Goal: Task Accomplishment & Management: Use online tool/utility

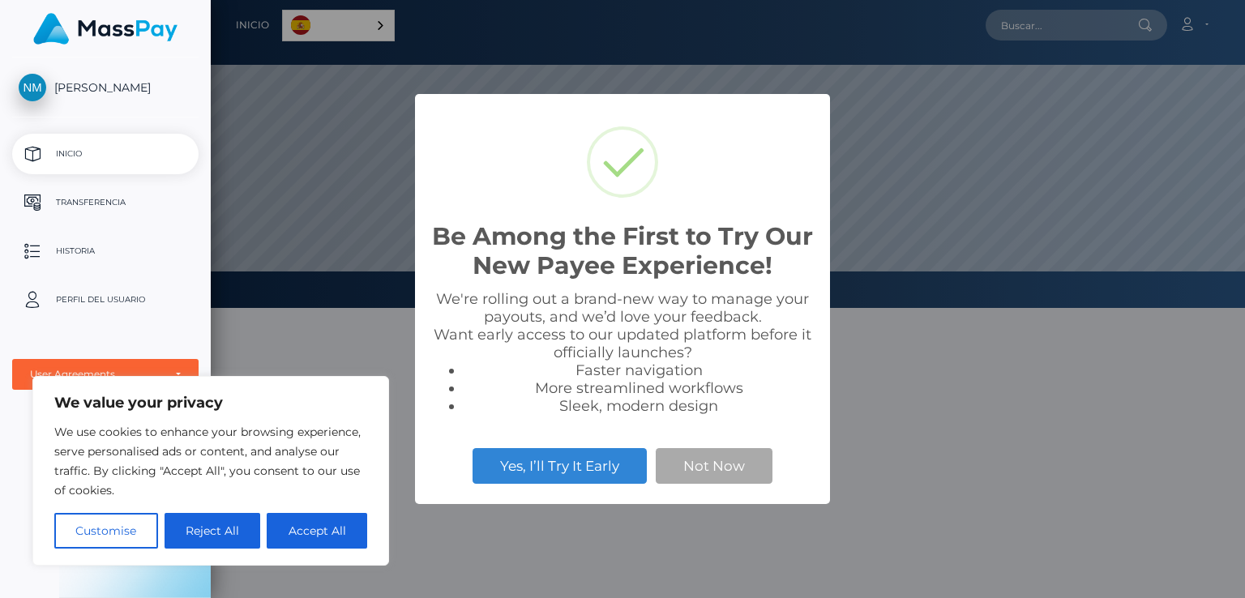
scroll to position [308, 1034]
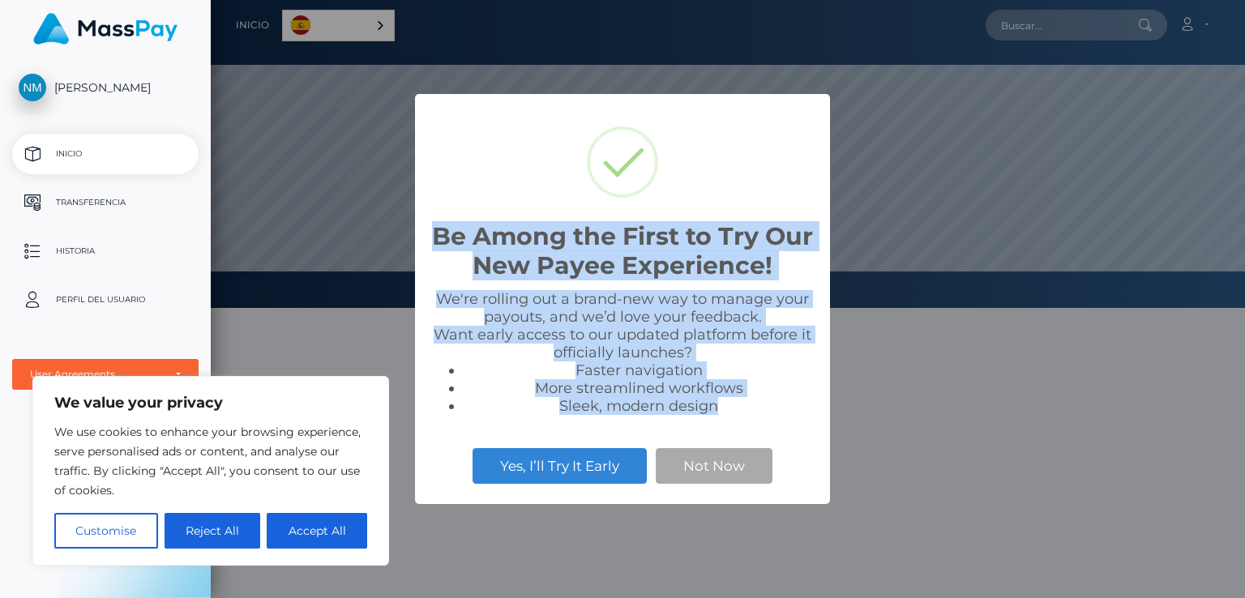
drag, startPoint x: 724, startPoint y: 403, endPoint x: 439, endPoint y: 231, distance: 333.1
click at [439, 231] on div "Be Among the First to Try Our New Payee Experience! × We're rolling out a brand…" at bounding box center [622, 299] width 415 height 411
copy div "Be Among the First to Try Our New Payee Experience! × We're rolling out a brand…"
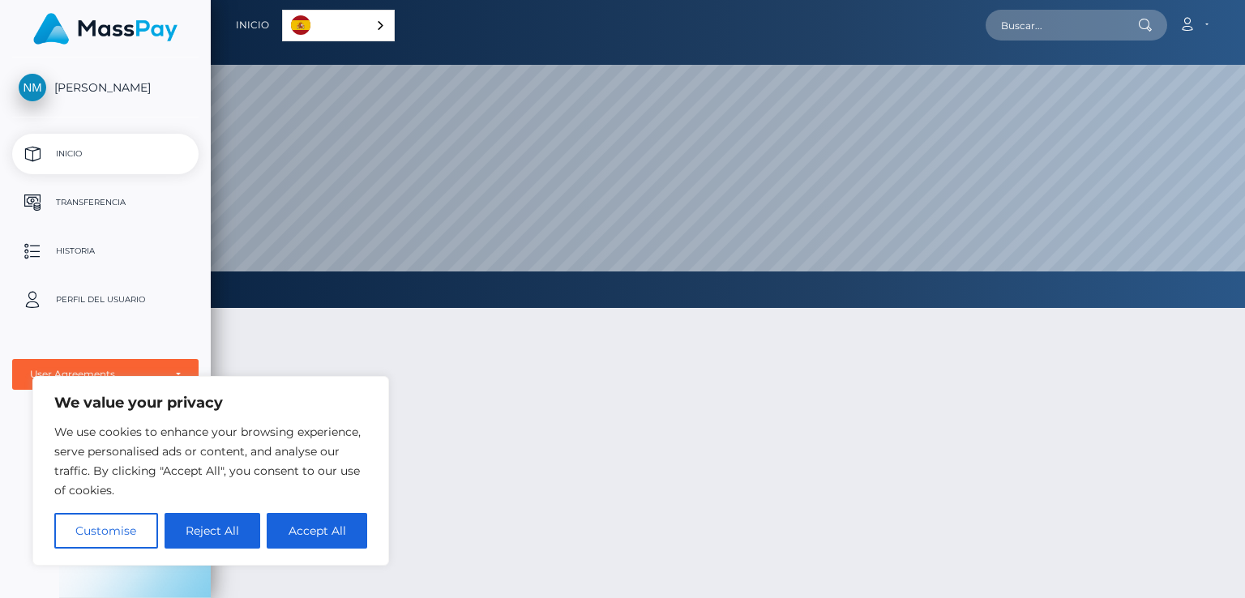
click at [60, 138] on link "Inicio" at bounding box center [105, 154] width 186 height 41
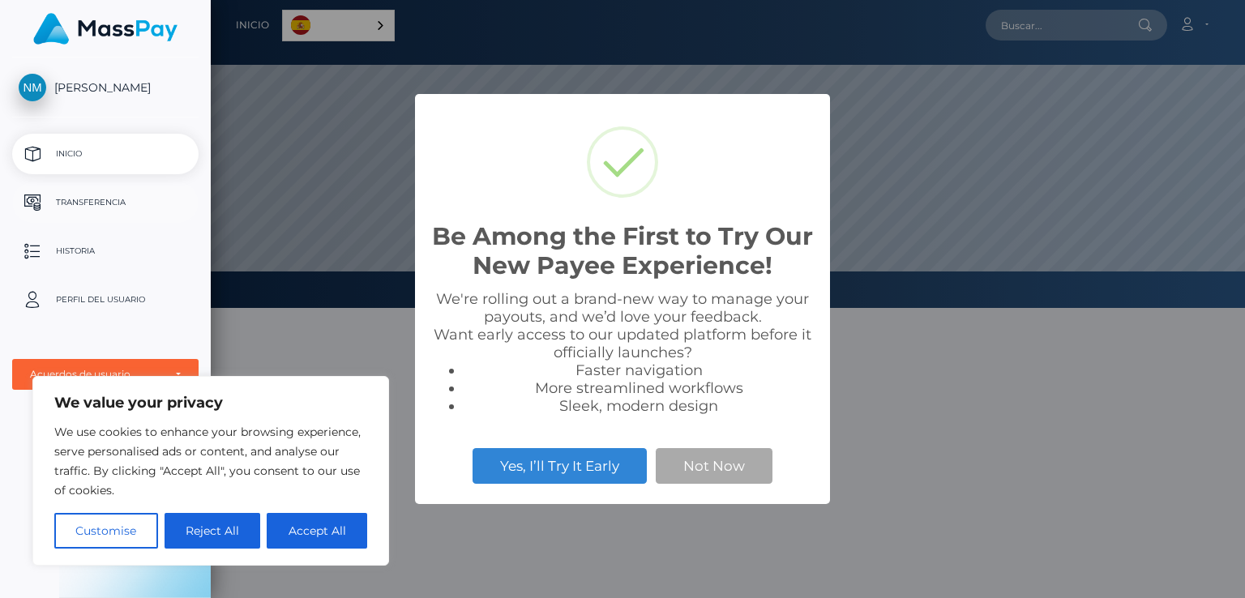
scroll to position [308, 1034]
click at [713, 469] on button "Not Now" at bounding box center [714, 466] width 117 height 36
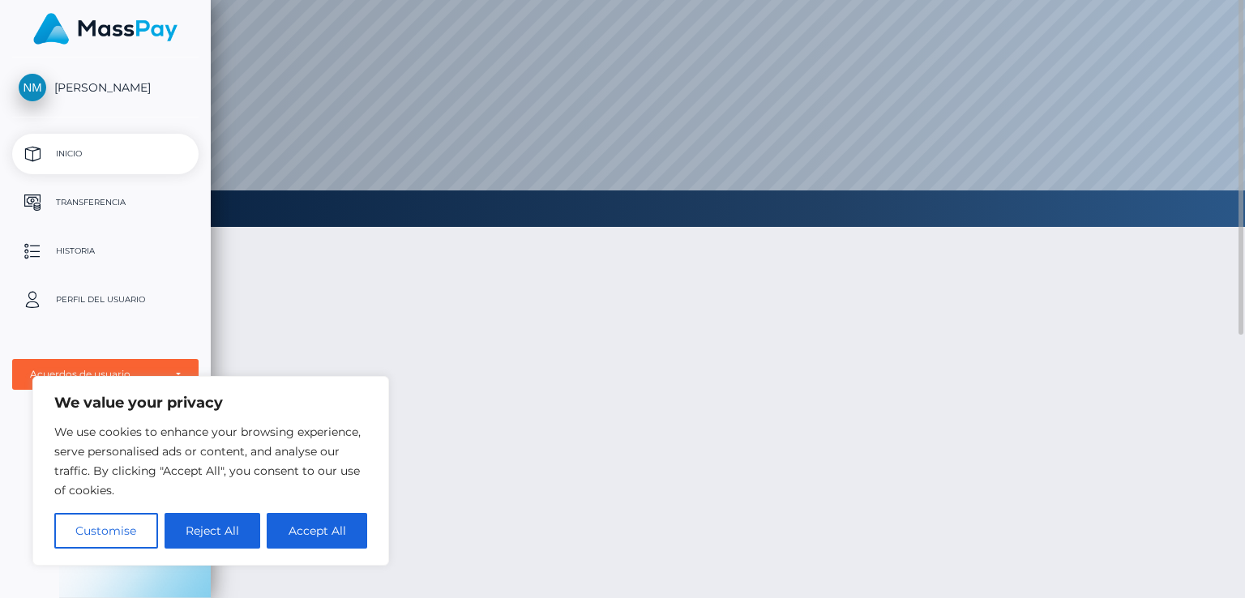
scroll to position [0, 0]
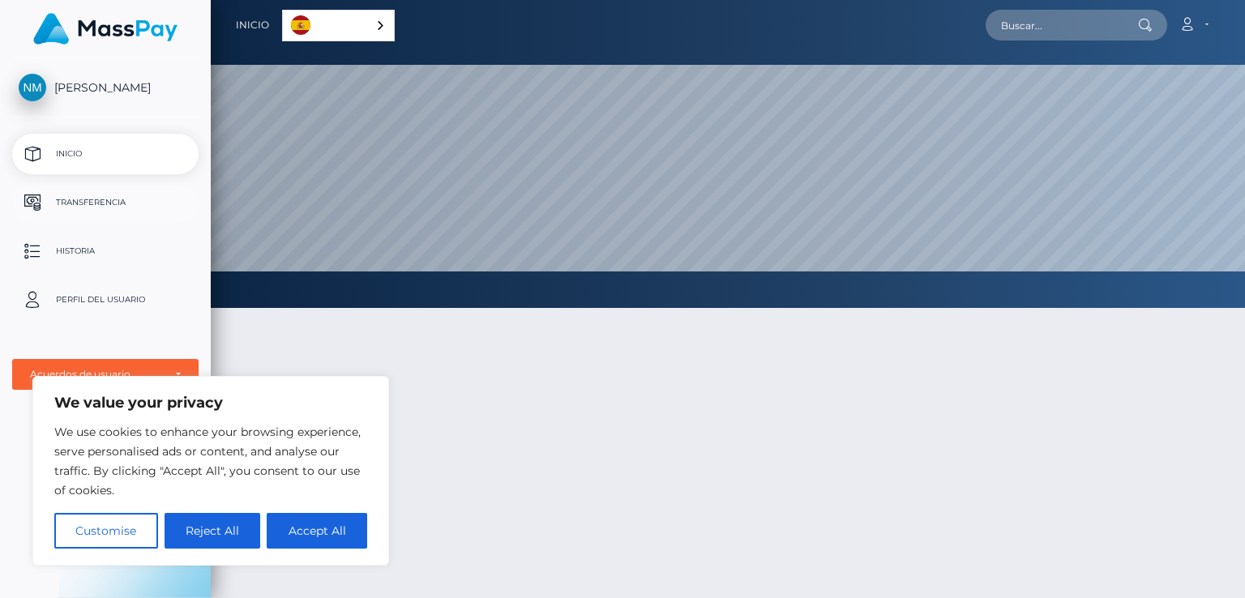
click at [92, 200] on p "Transferencia" at bounding box center [105, 202] width 173 height 24
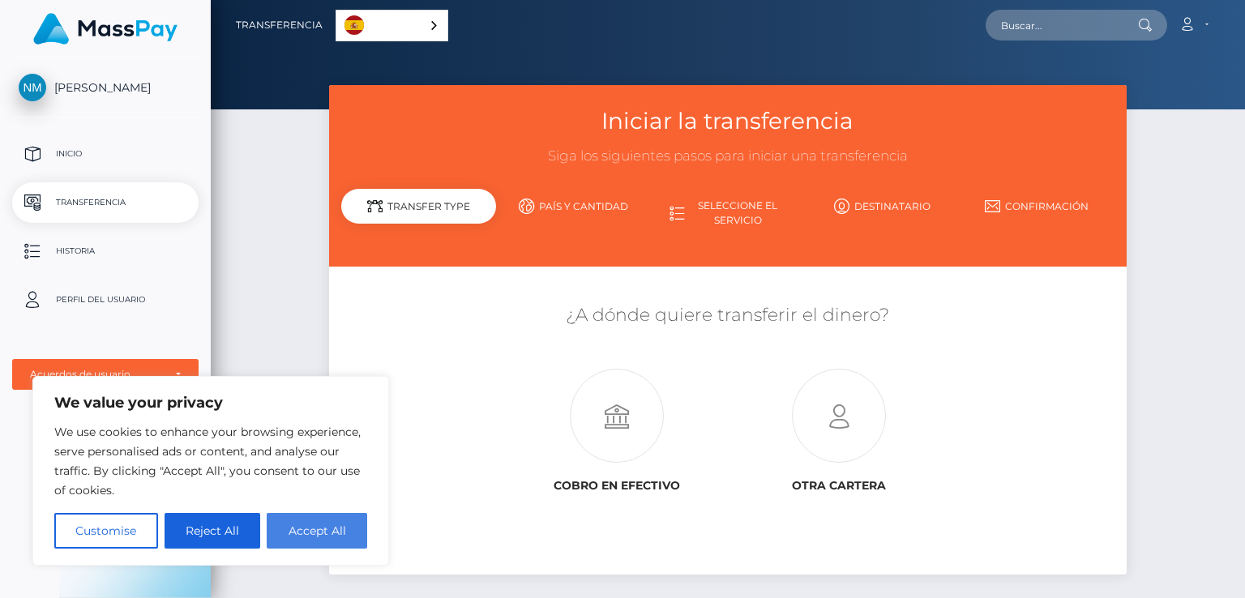
click at [289, 533] on button "Accept All" at bounding box center [317, 531] width 101 height 36
checkbox input "true"
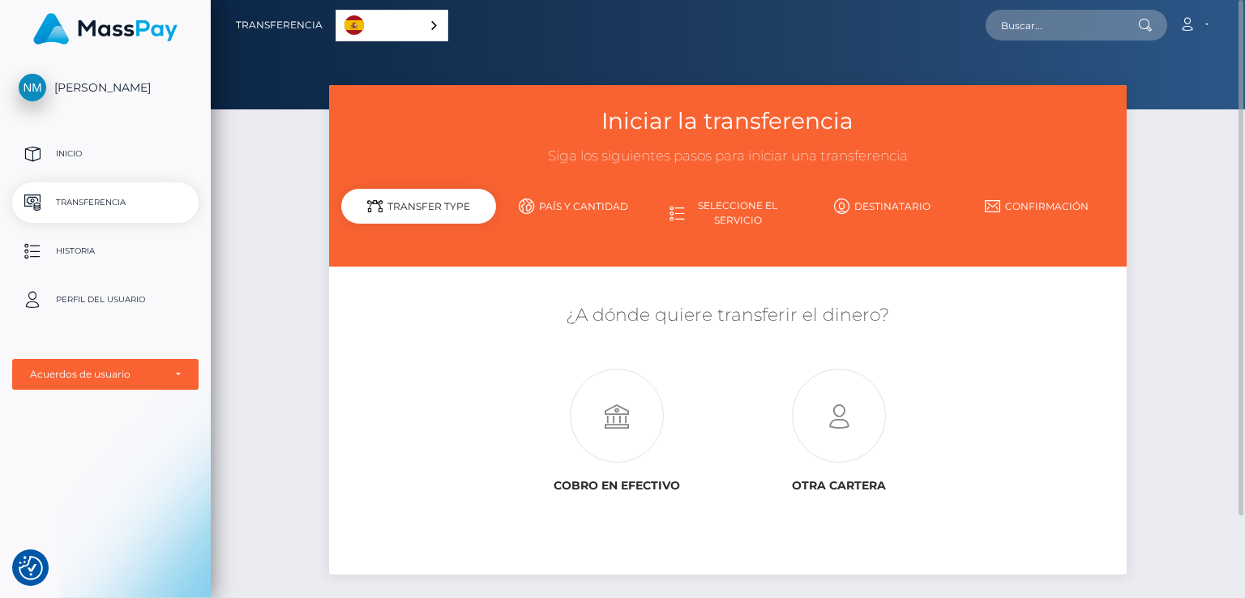
scroll to position [96, 0]
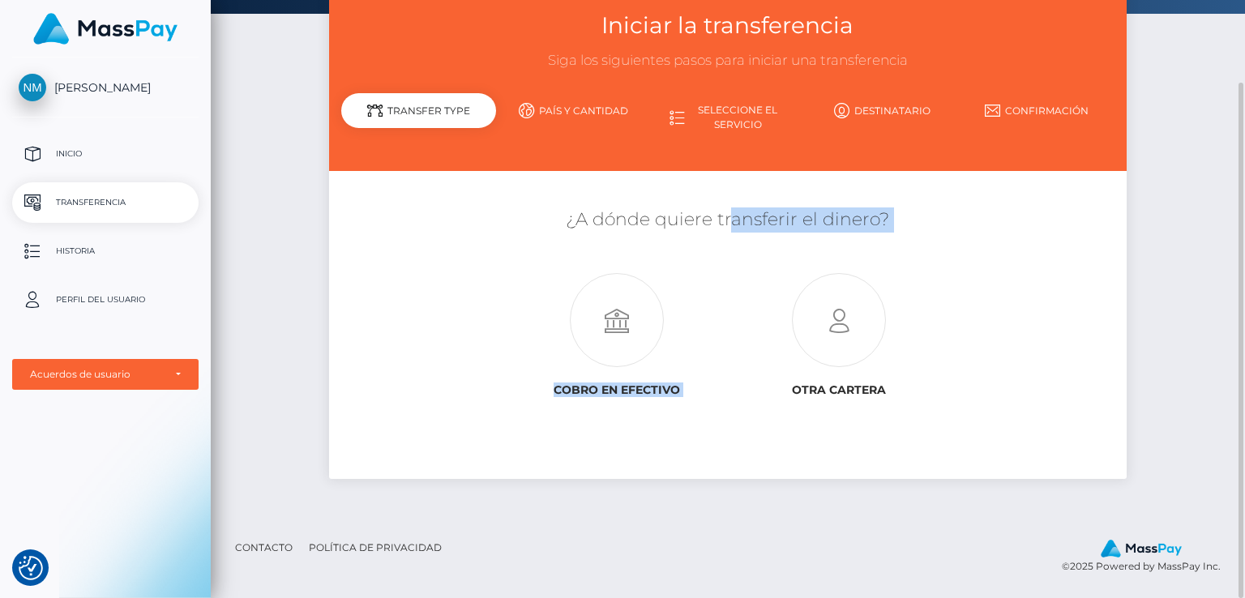
drag, startPoint x: 722, startPoint y: 220, endPoint x: 811, endPoint y: 238, distance: 90.9
click at [811, 238] on div "¿A dónde quiere transferir el dinero? Cobro en efectivo Otra cartera" at bounding box center [727, 306] width 773 height 196
click at [422, 220] on h5 "¿A dónde quiere transferir el dinero?" at bounding box center [727, 220] width 773 height 25
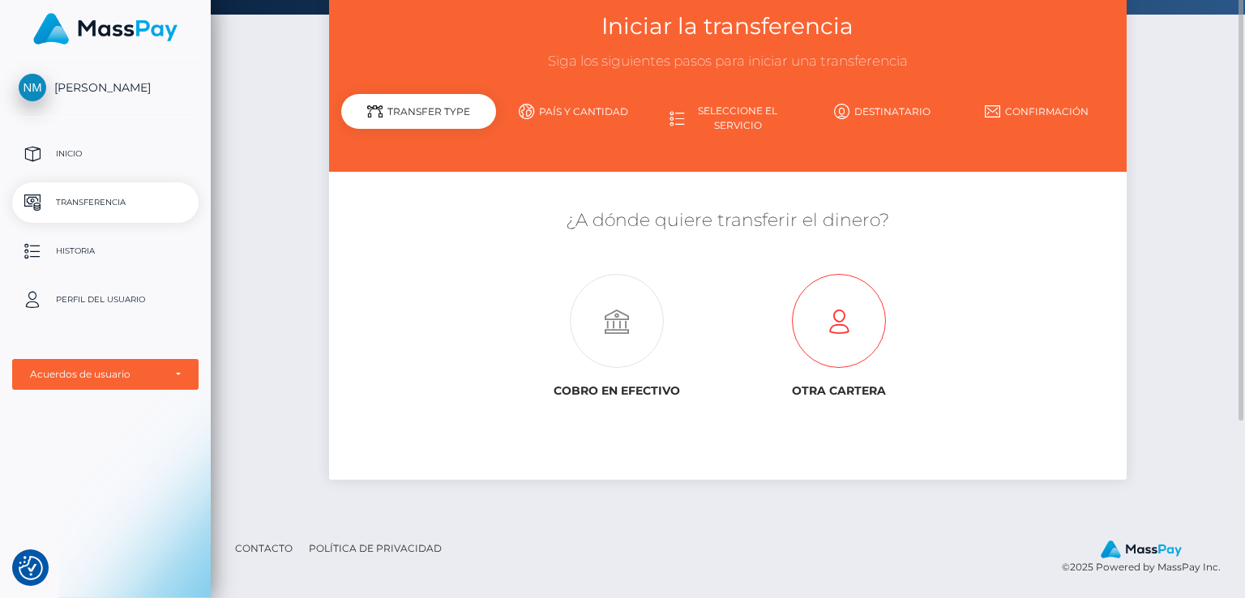
scroll to position [0, 0]
